Goal: Task Accomplishment & Management: Use online tool/utility

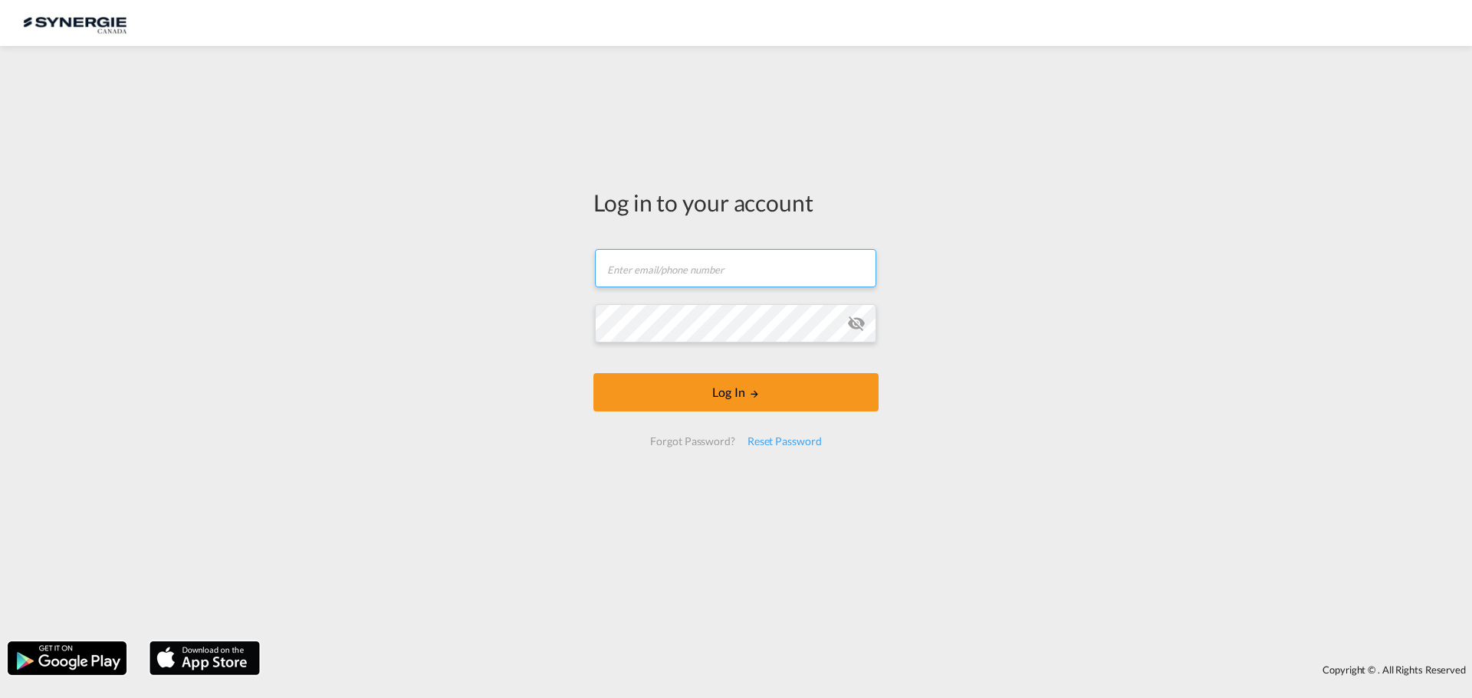
click at [698, 288] on input "text" at bounding box center [735, 268] width 281 height 38
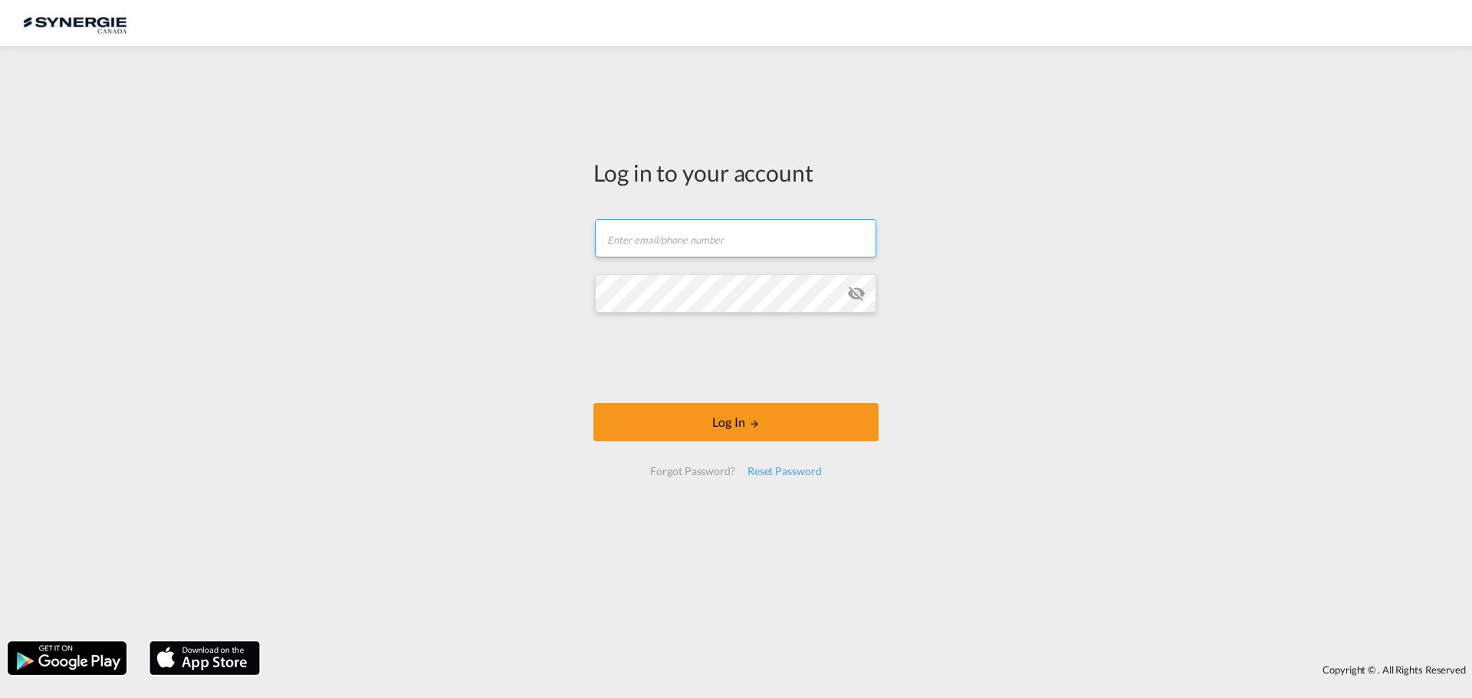
type input "[EMAIL_ADDRESS][DOMAIN_NAME]"
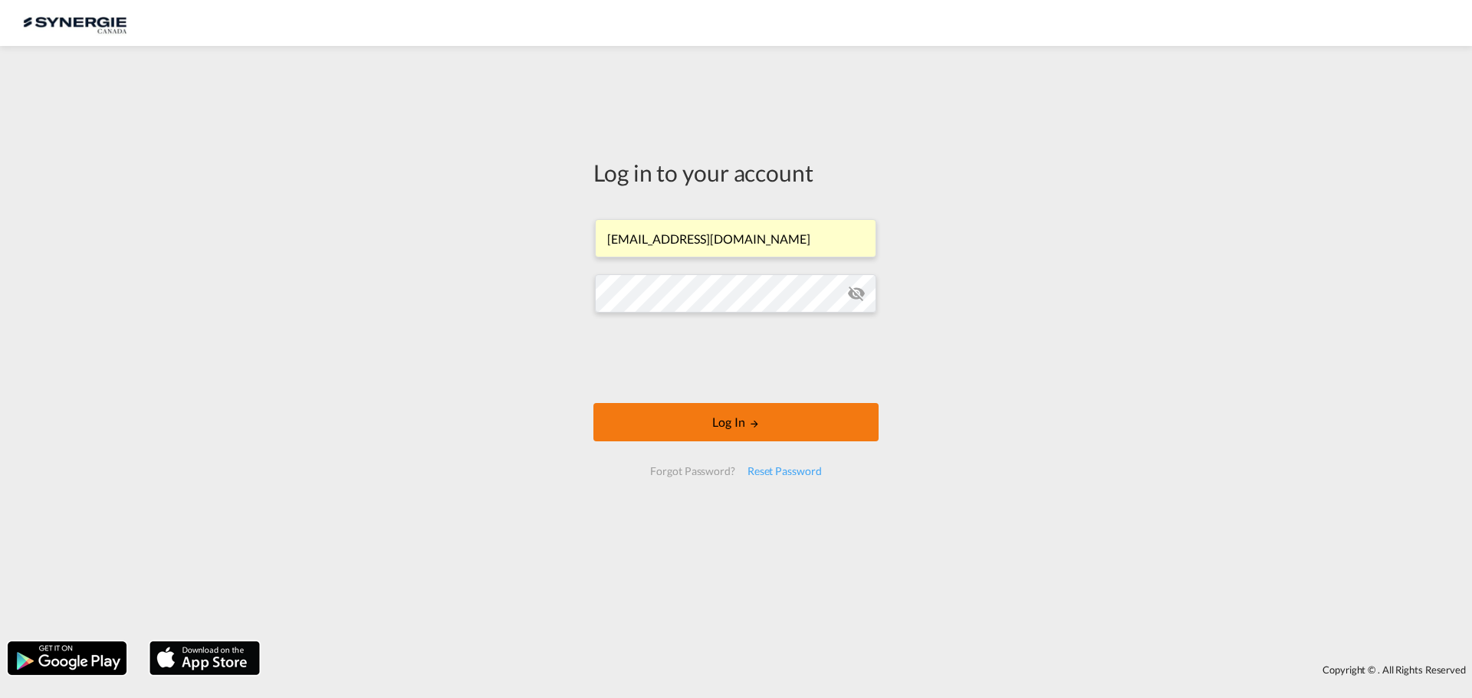
click at [710, 422] on button "Log In" at bounding box center [735, 422] width 285 height 38
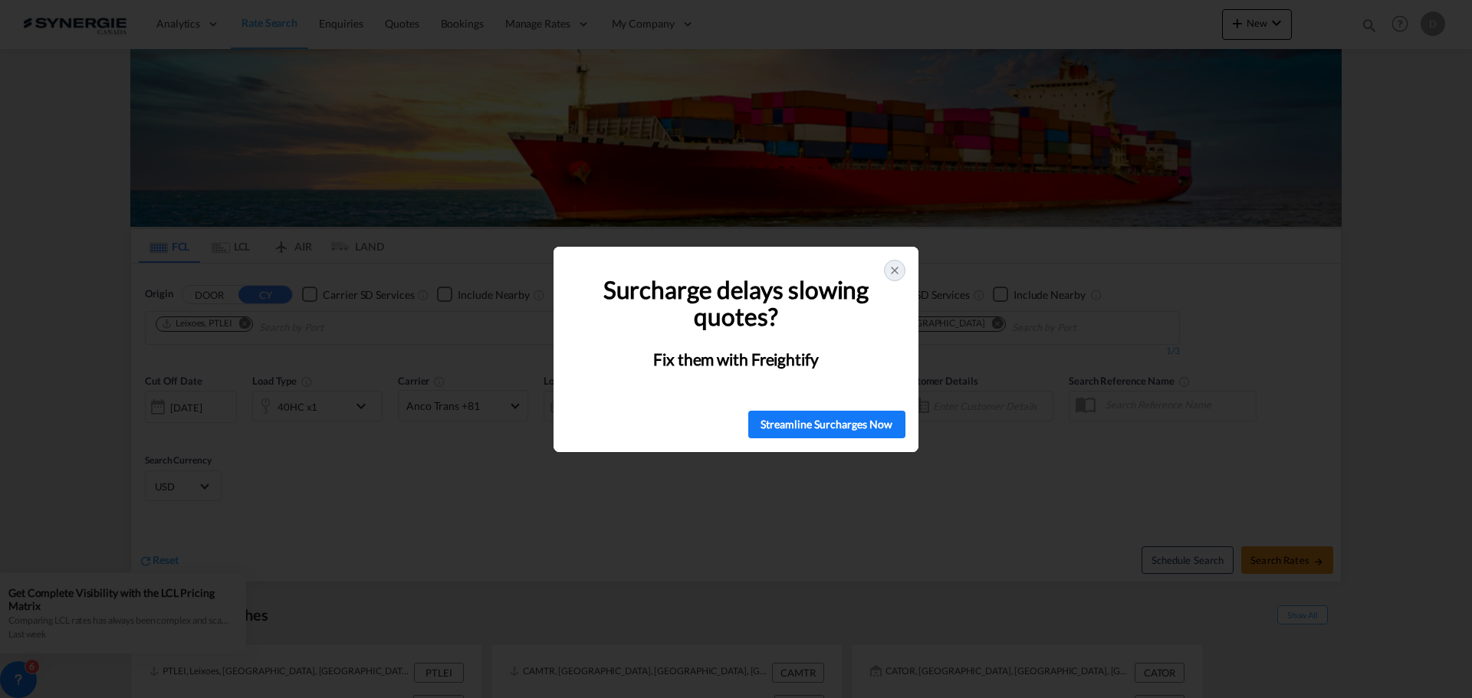
click at [895, 275] on icon at bounding box center [895, 271] width 12 height 12
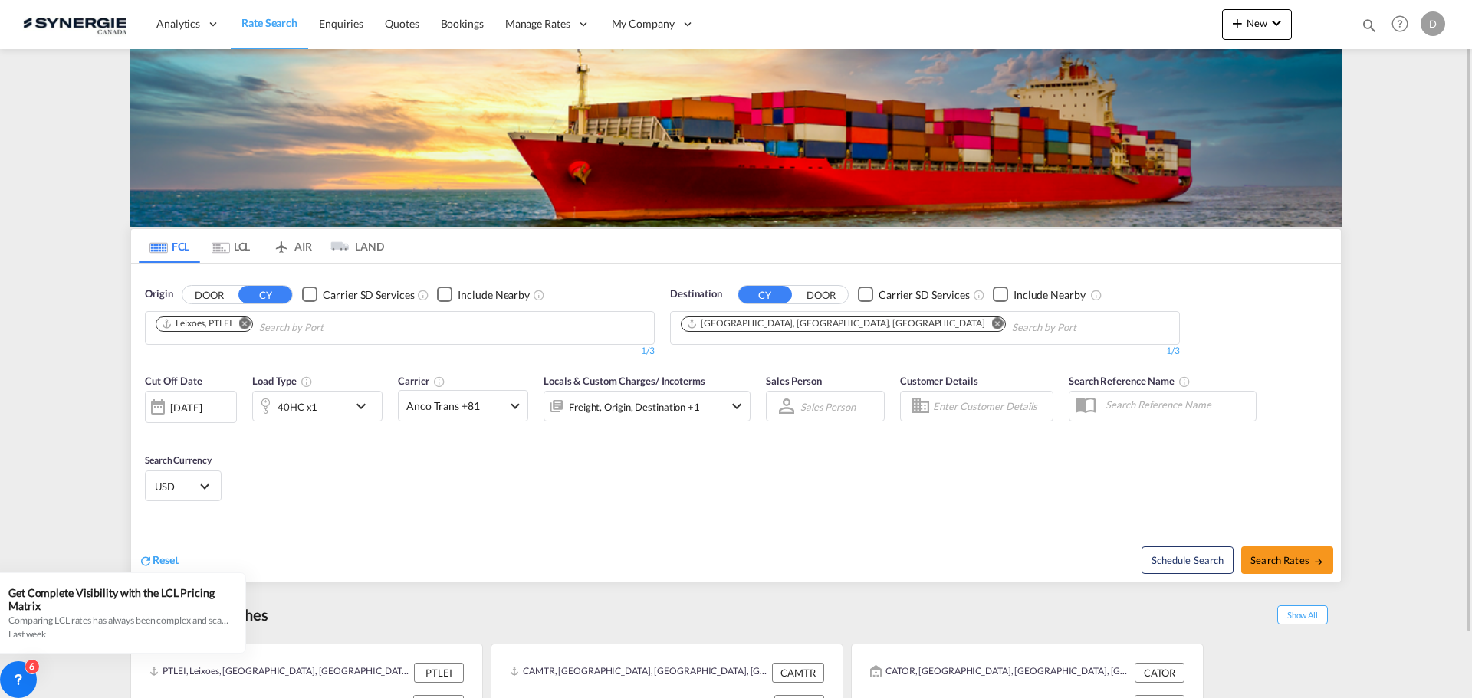
click at [409, 518] on div "Reset Schedule Search Search Rates" at bounding box center [736, 548] width 1210 height 67
